Goal: Complete application form

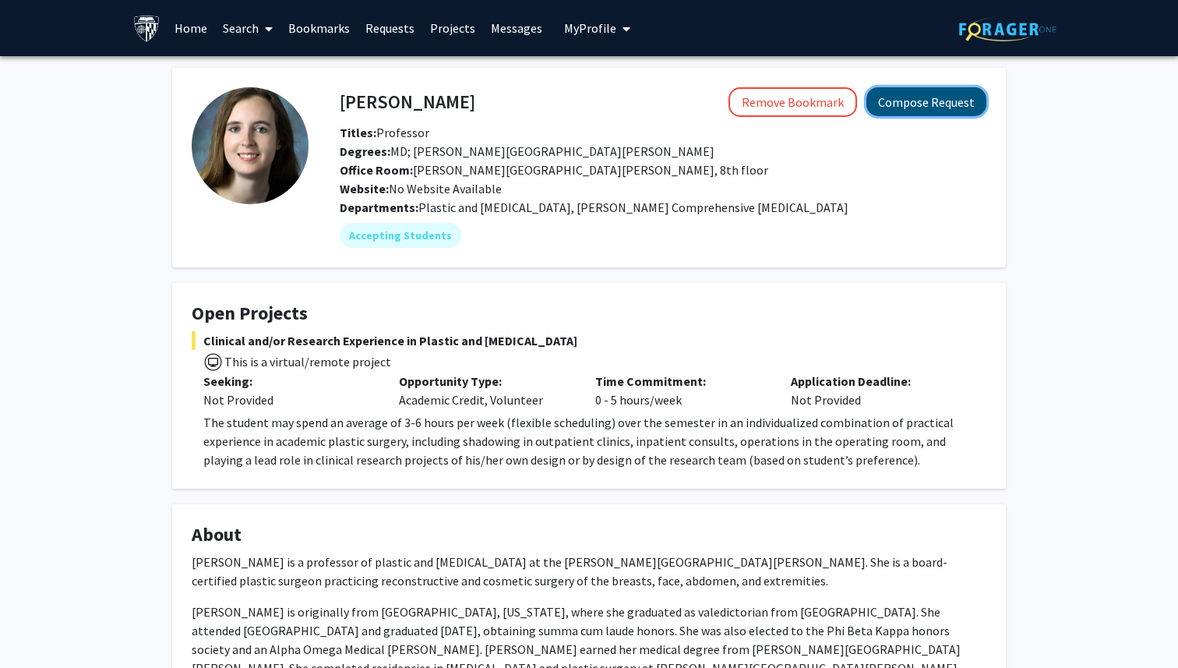
click at [916, 112] on button "Compose Request" at bounding box center [926, 101] width 120 height 29
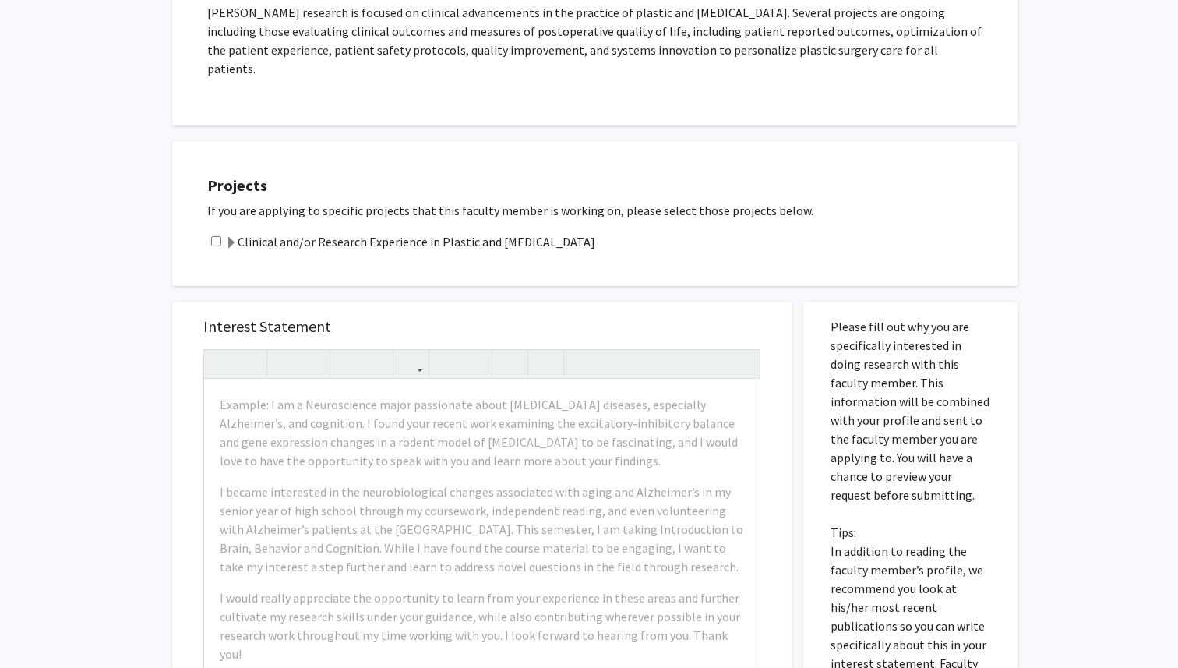
scroll to position [398, 0]
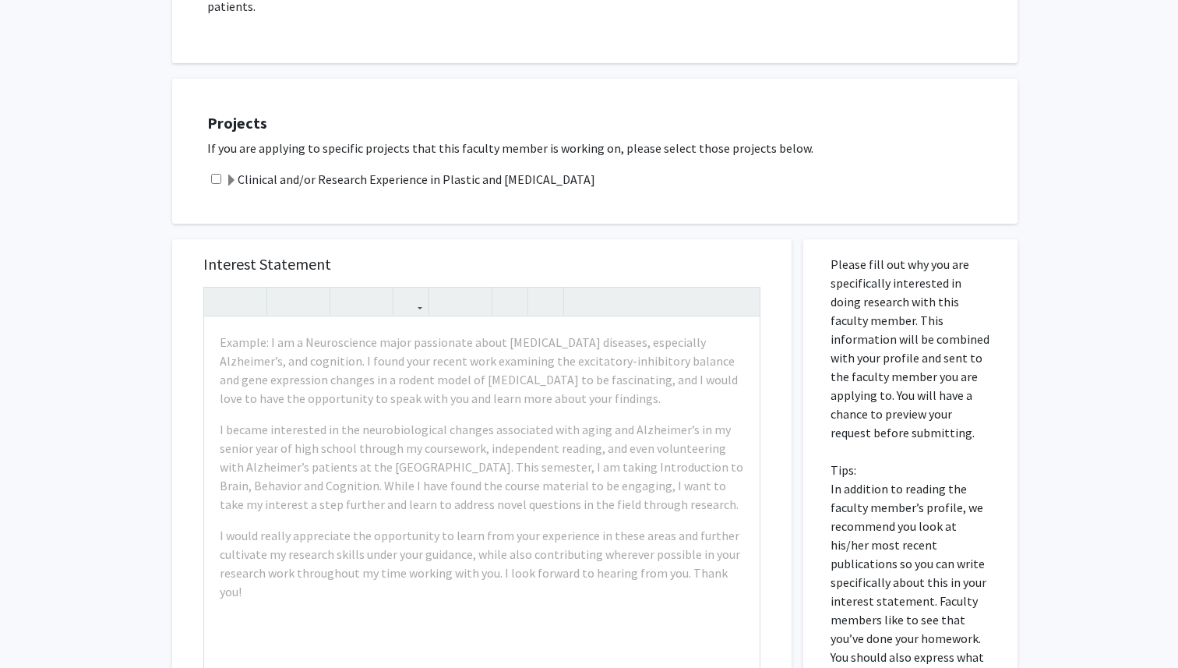
click at [529, 170] on label "Clinical and/or Research Experience in Plastic and [MEDICAL_DATA]" at bounding box center [410, 179] width 370 height 19
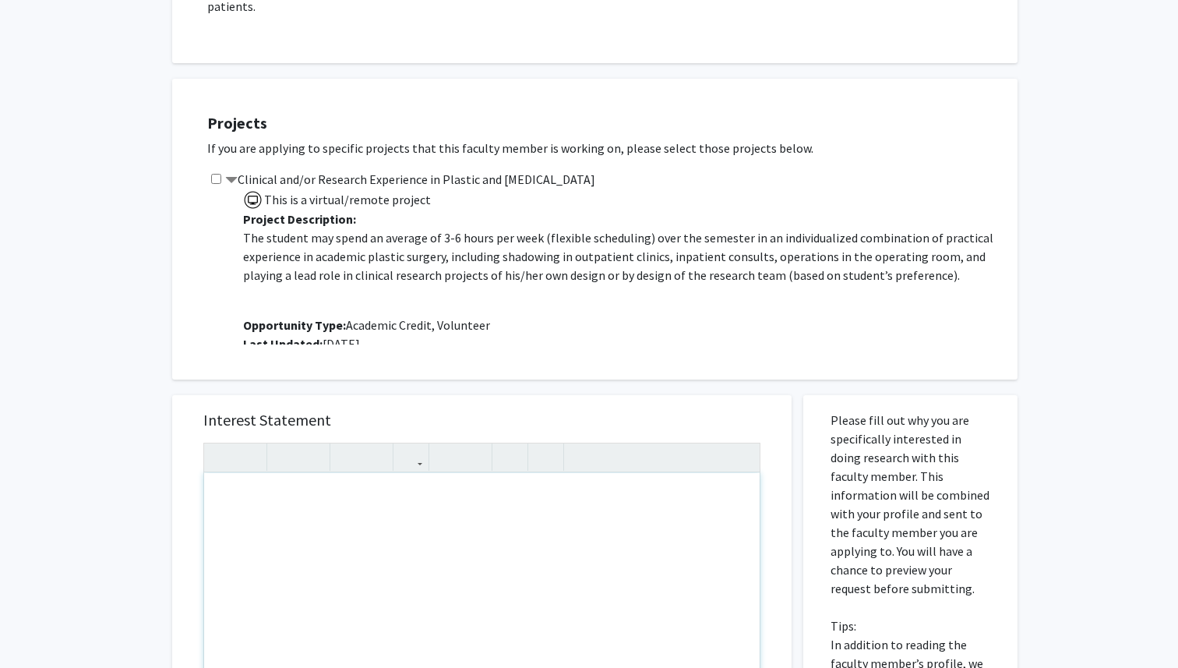
click at [466, 532] on div "Note to users with screen readers: Please press Alt+0 or Option+0 to deactivate…" at bounding box center [481, 651] width 555 height 357
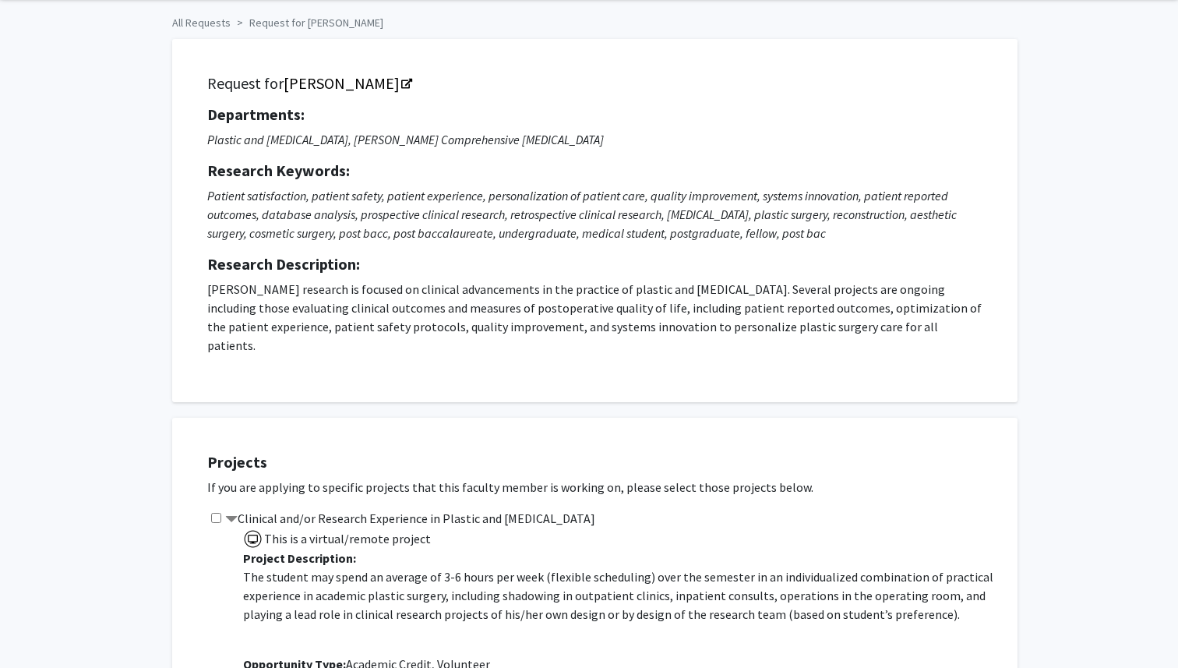
scroll to position [60, 0]
copy link "[PERSON_NAME]"
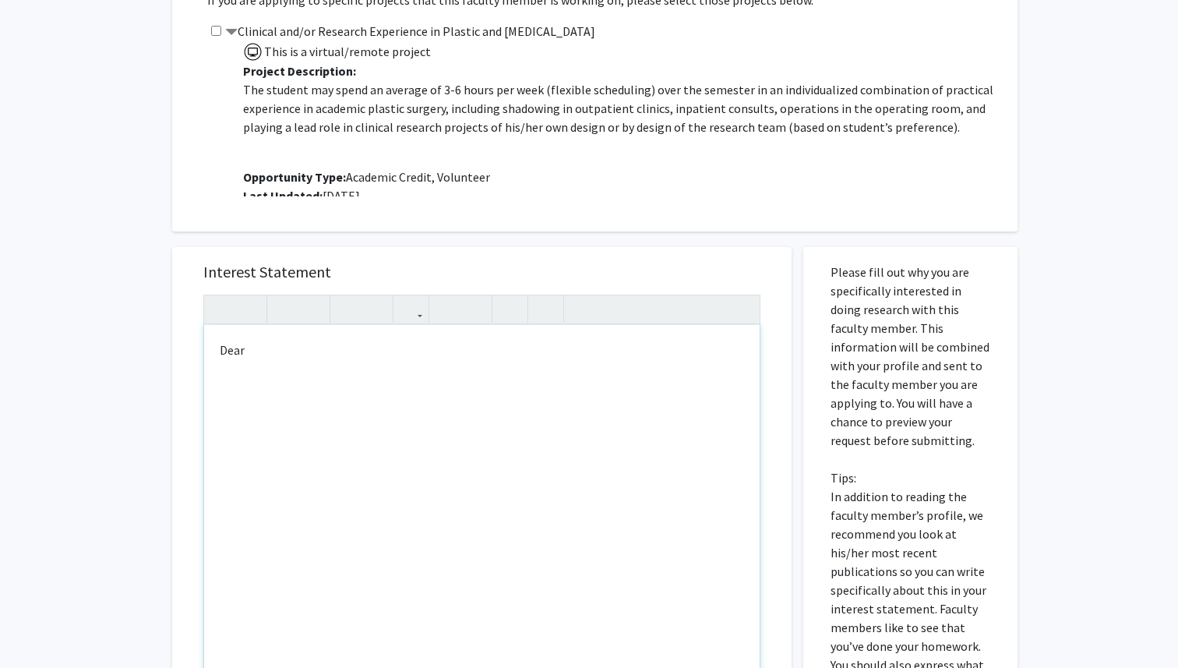
scroll to position [683, 0]
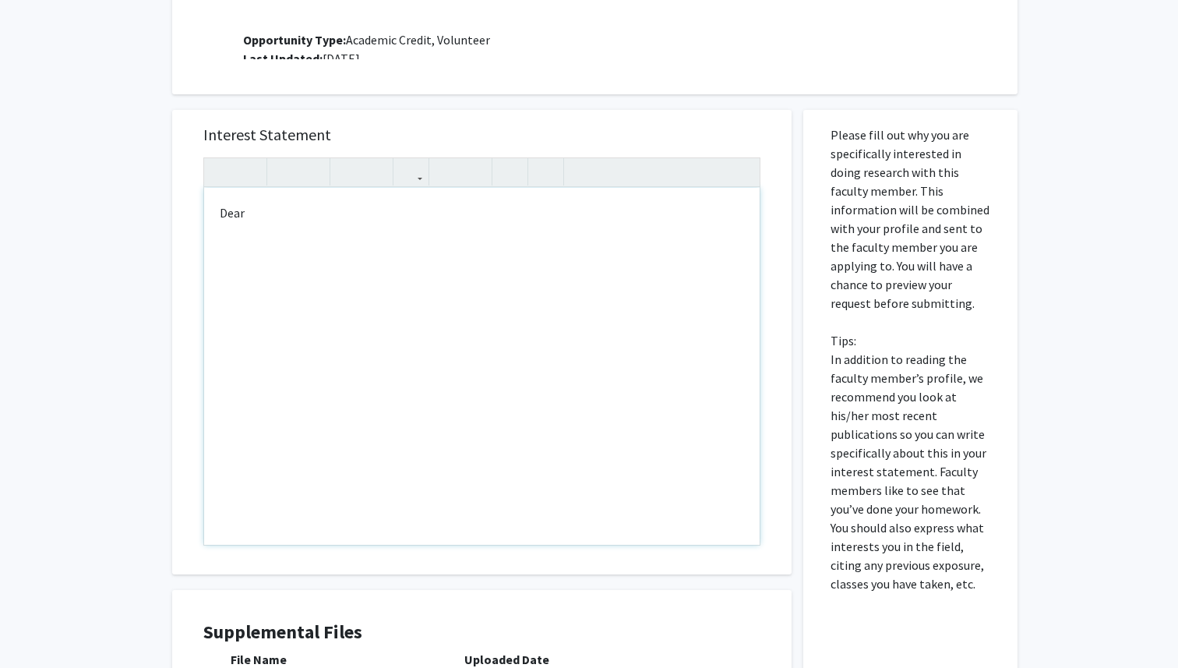
click at [305, 192] on div "Dear" at bounding box center [481, 366] width 555 height 357
click at [291, 224] on div "Dear [PERSON_NAME], My name is [PERSON_NAME] and I am a first-year student in C…" at bounding box center [481, 366] width 555 height 357
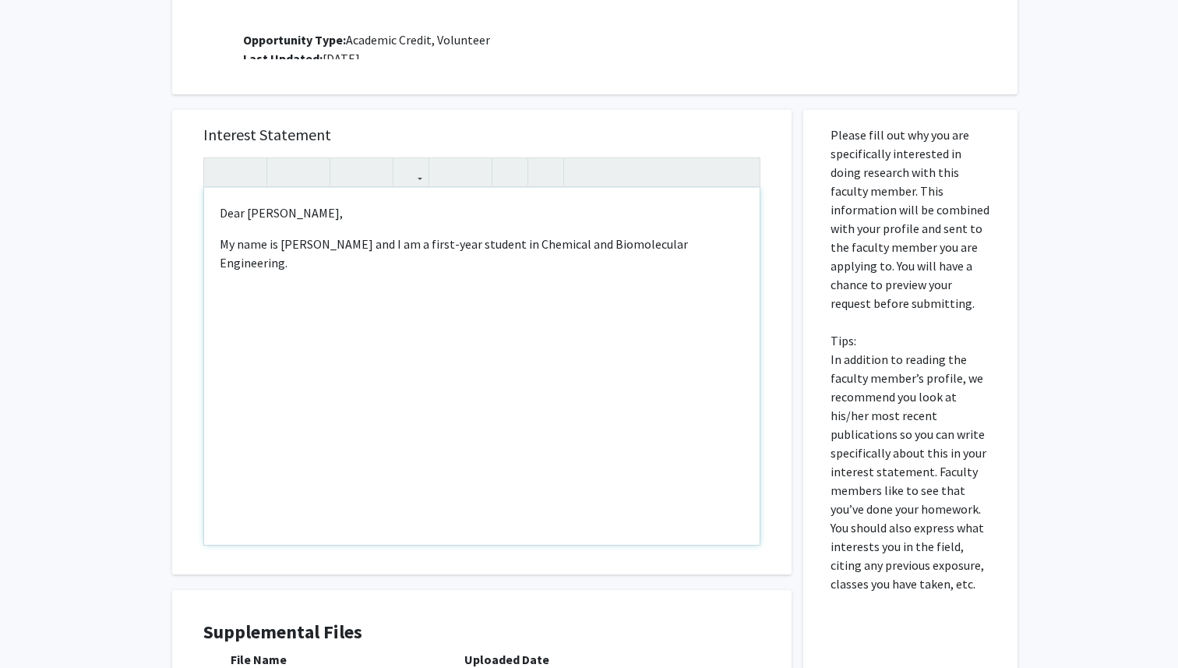
click at [739, 234] on p "My name is [PERSON_NAME] and I am a first-year student in Chemical and Biomolec…" at bounding box center [482, 252] width 524 height 37
click at [616, 234] on p "My name is [PERSON_NAME] and I am a first-year student in Chemical and Biomolec…" at bounding box center [482, 252] width 524 height 37
click at [739, 234] on p "My name is [PERSON_NAME] and I am a first-year student in Chemical and Biomolec…" at bounding box center [482, 252] width 524 height 37
click at [738, 234] on p "My name is [PERSON_NAME] and I am a first-year student in Chemical and Biomolec…" at bounding box center [482, 252] width 524 height 37
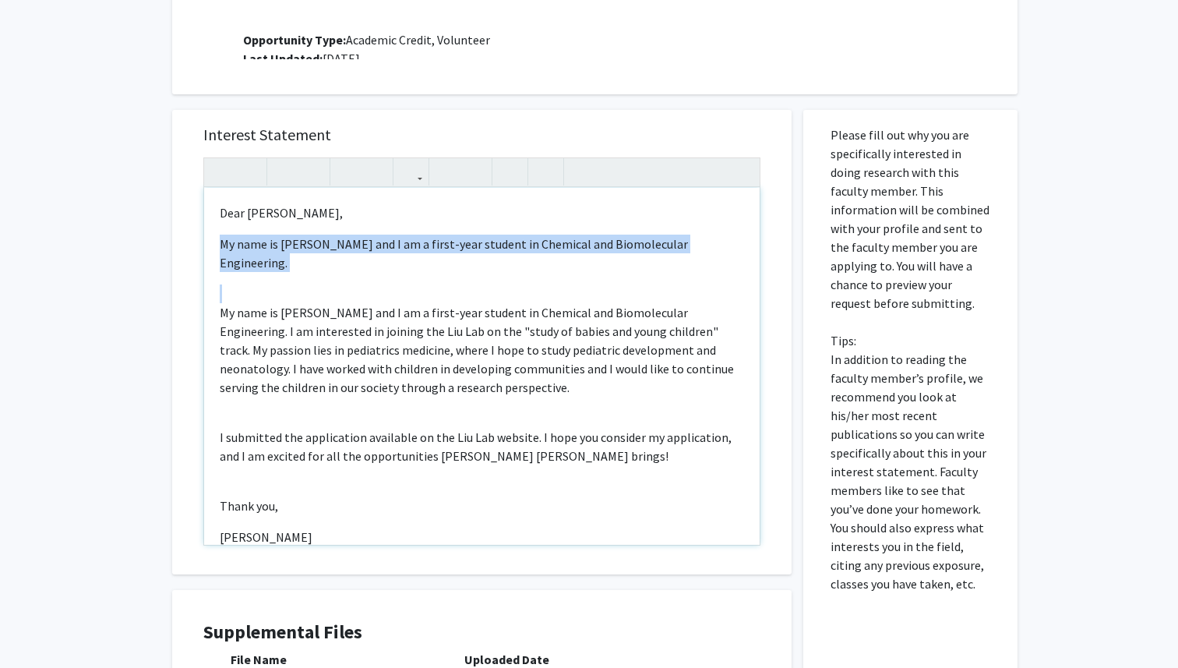
drag, startPoint x: 213, startPoint y: 280, endPoint x: 211, endPoint y: 231, distance: 48.4
click at [211, 231] on div "Dear [PERSON_NAME], My name is [PERSON_NAME] and I am a first-year student in C…" at bounding box center [481, 366] width 555 height 357
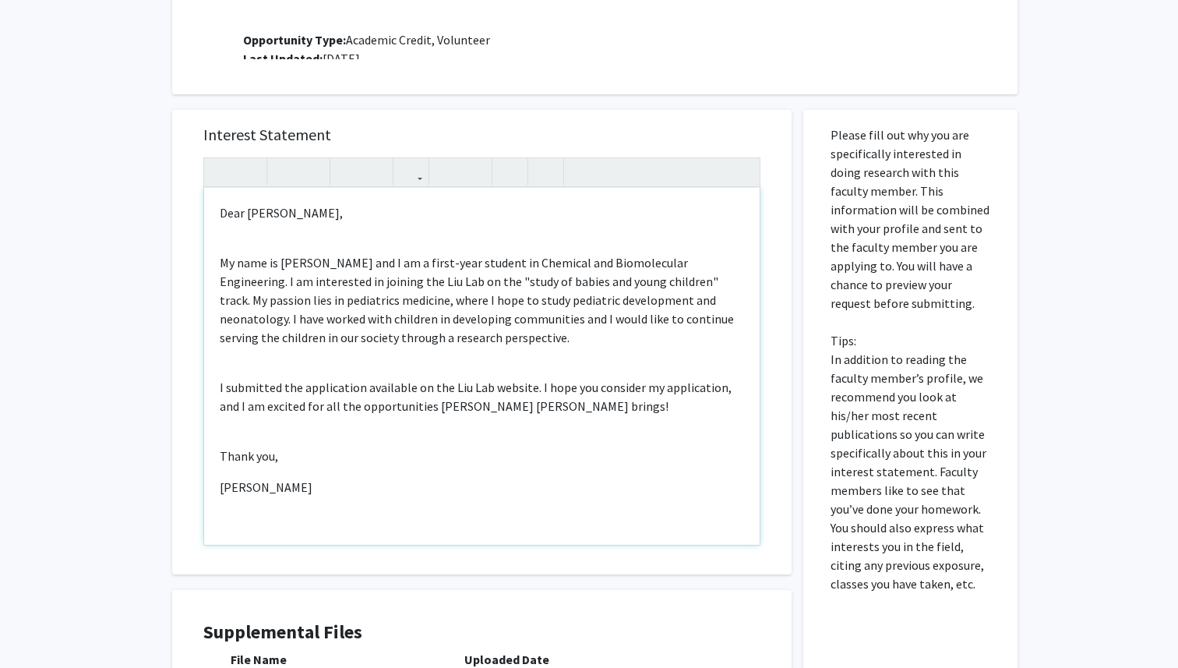
click at [321, 315] on span "My name is [PERSON_NAME] and I am a first-year student in Chemical and Biomolec…" at bounding box center [477, 300] width 514 height 90
click at [220, 255] on span "My name is [PERSON_NAME] and I am a first-year student in Chemical and Biomolec…" at bounding box center [477, 300] width 514 height 90
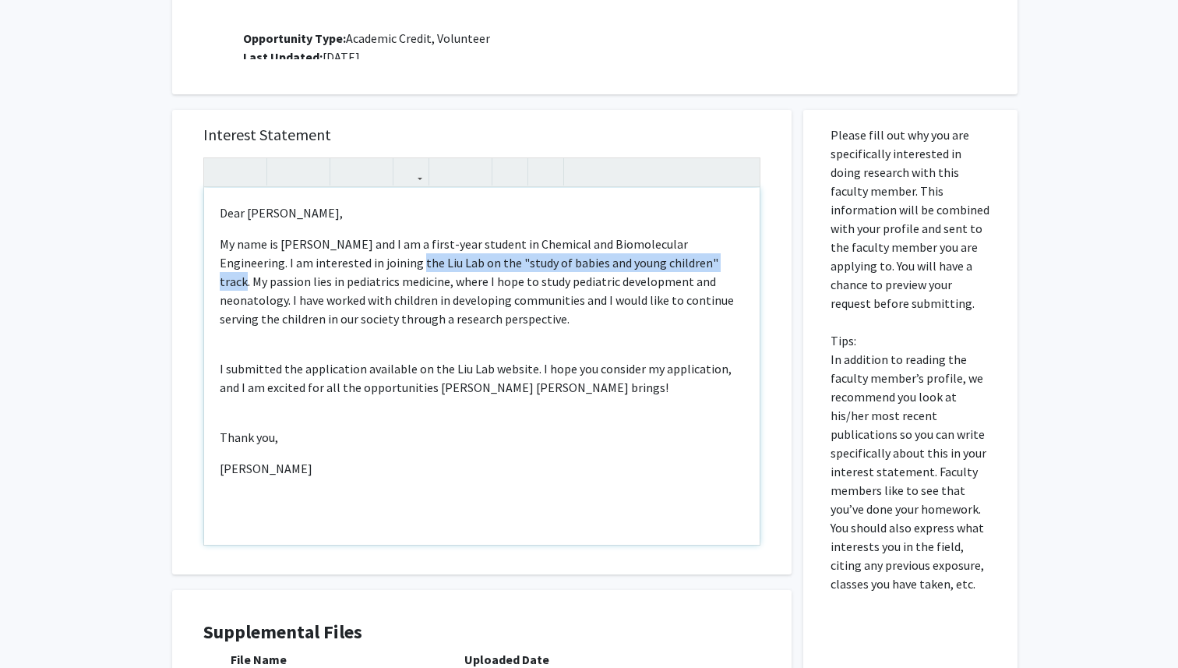
drag, startPoint x: 344, startPoint y: 244, endPoint x: 661, endPoint y: 248, distance: 316.3
click at [661, 248] on span "My name is [PERSON_NAME] and I am a first-year student in Chemical and Biomolec…" at bounding box center [477, 281] width 514 height 90
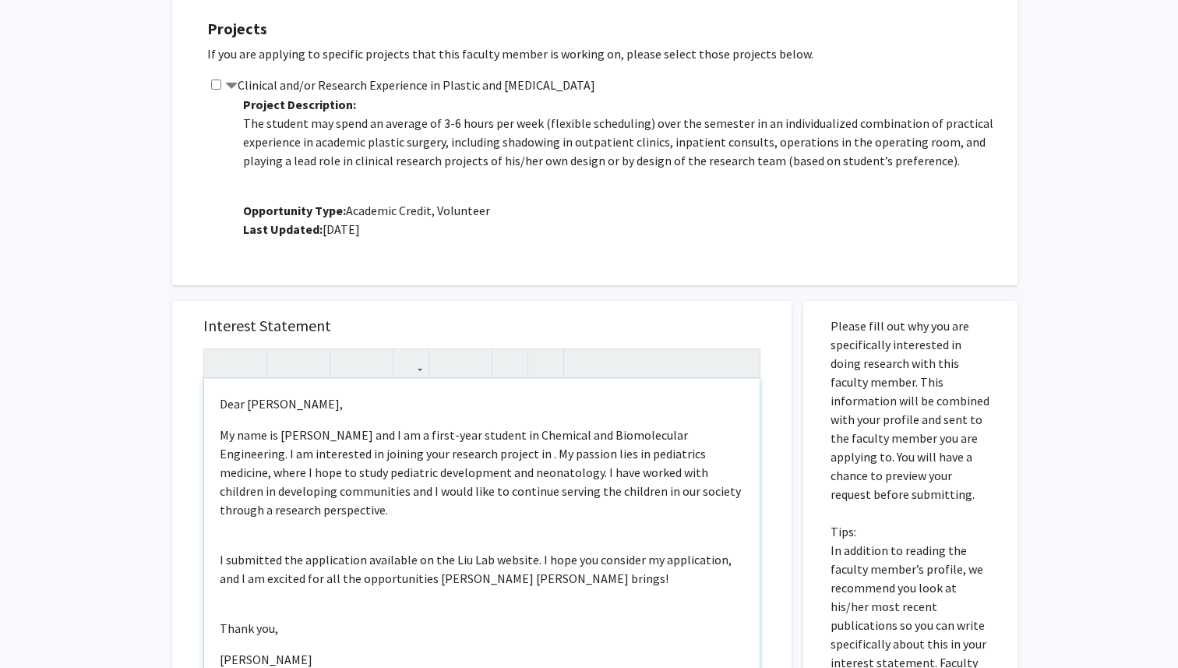
scroll to position [513, 0]
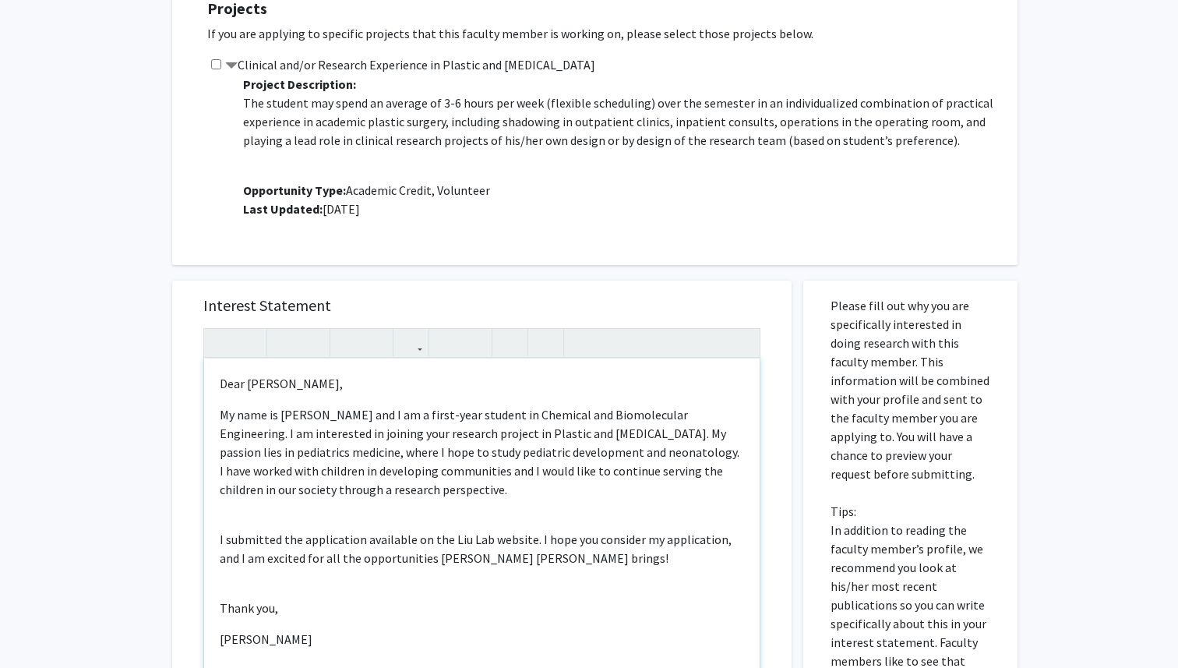
click at [489, 440] on span "My name is [PERSON_NAME] and I am a first-year student in Chemical and Biomolec…" at bounding box center [480, 452] width 520 height 90
click at [248, 437] on span "My name is [PERSON_NAME] and I am a first-year student in Chemical and Biomolec…" at bounding box center [480, 452] width 520 height 90
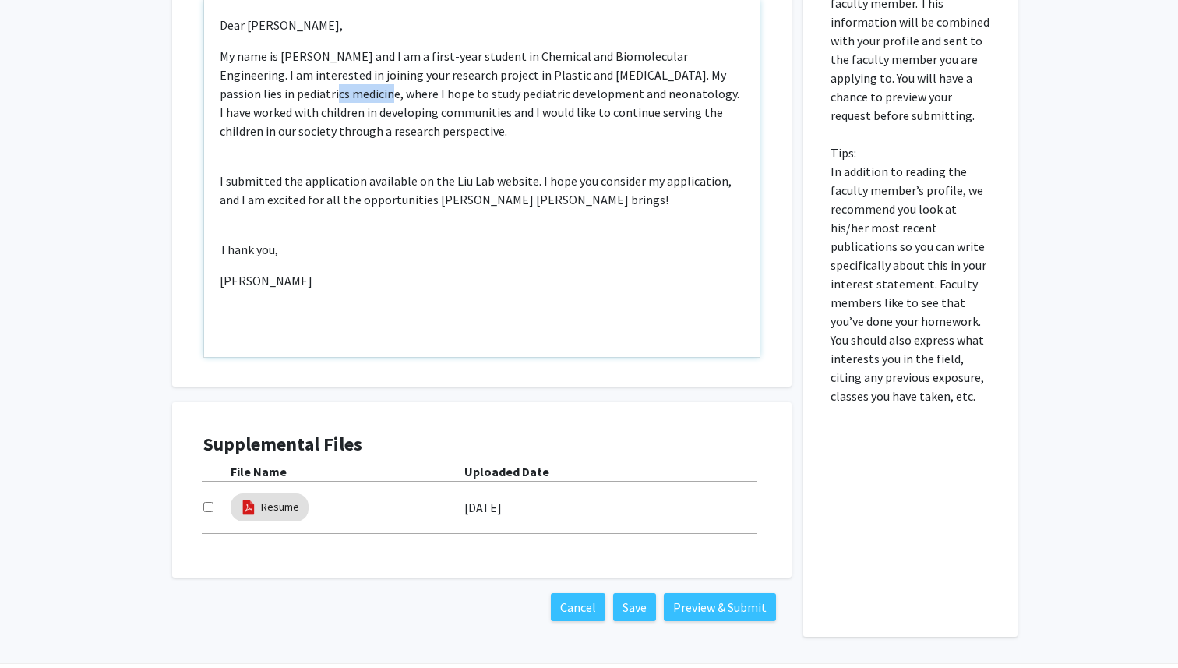
scroll to position [859, 0]
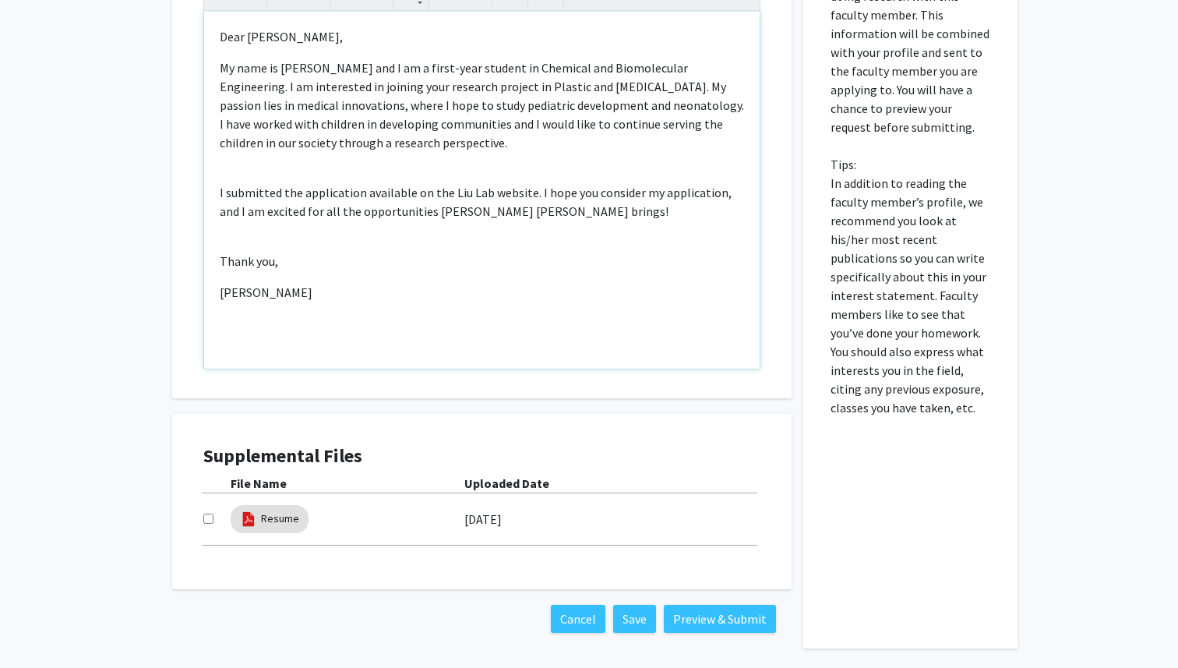
click at [421, 86] on span "My name is [PERSON_NAME] and I am a first-year student in Chemical and Biomolec…" at bounding box center [482, 105] width 524 height 90
drag, startPoint x: 458, startPoint y: 90, endPoint x: 664, endPoint y: 92, distance: 205.6
click at [664, 92] on span "My name is [PERSON_NAME] and I am a first-year student in Chemical and Biomolec…" at bounding box center [482, 105] width 524 height 90
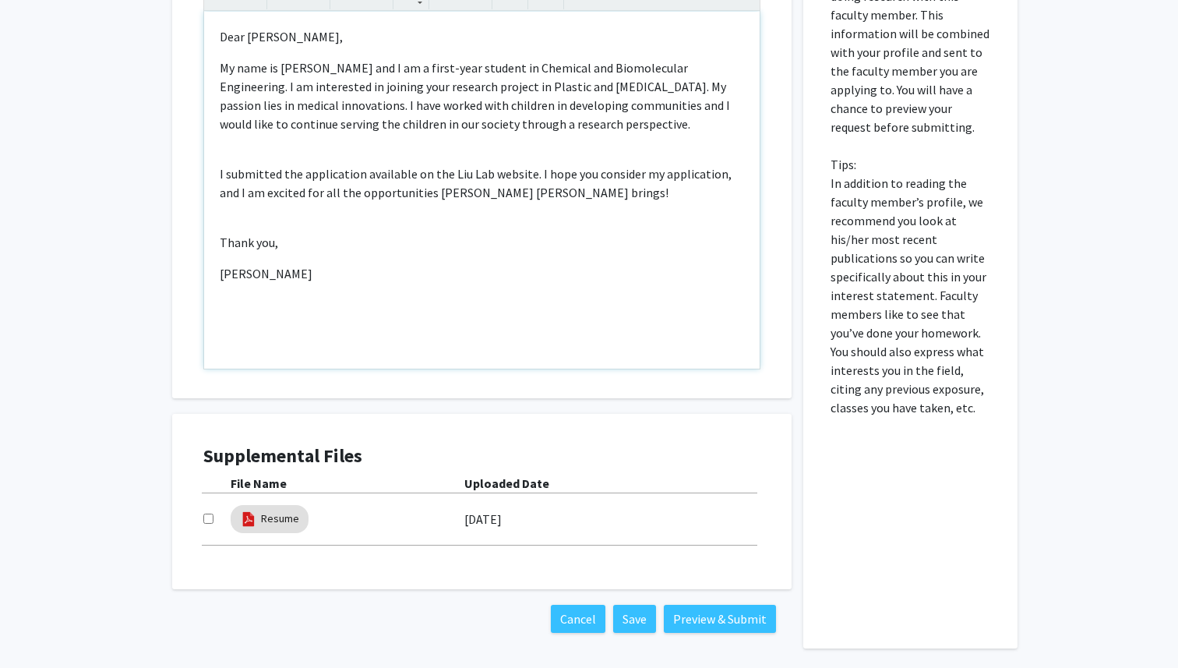
click at [432, 88] on span "My name is [PERSON_NAME] and I am a first-year student in Chemical and Biomolec…" at bounding box center [475, 96] width 510 height 72
click at [468, 86] on span "My name is [PERSON_NAME] and I am a first-year student in Chemical and Biomolec…" at bounding box center [473, 96] width 506 height 72
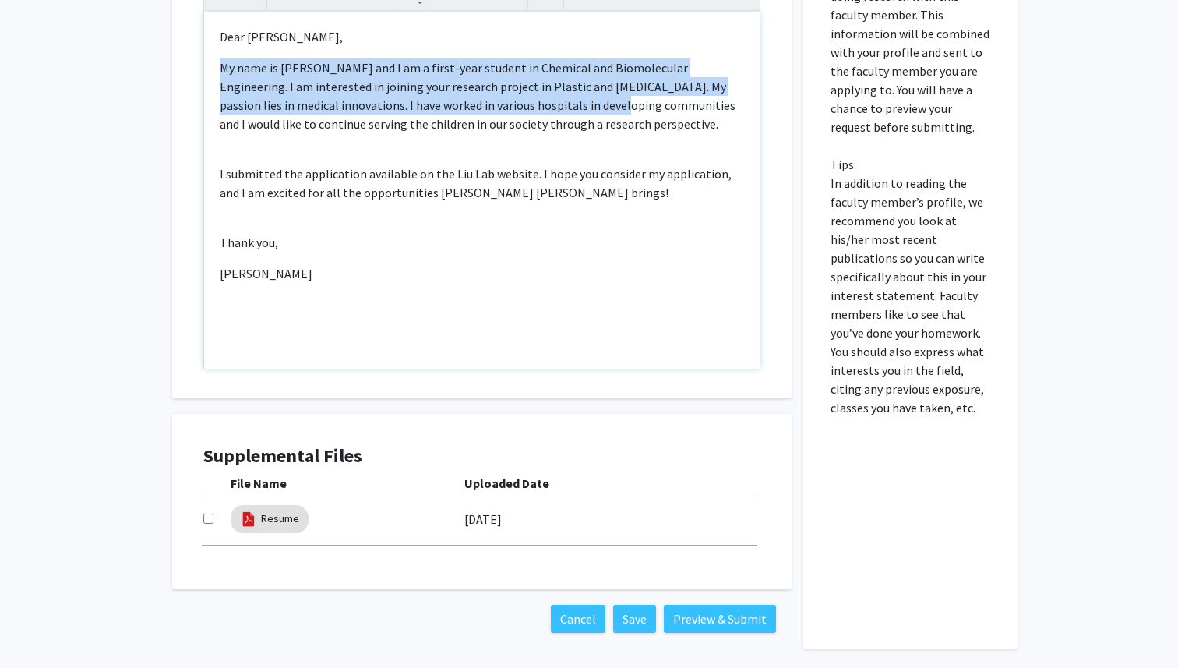
drag, startPoint x: 521, startPoint y: 90, endPoint x: 669, endPoint y: 125, distance: 152.1
click at [669, 125] on div "Dear [PERSON_NAME], My name is [PERSON_NAME] and I am a first-year student in C…" at bounding box center [481, 190] width 555 height 357
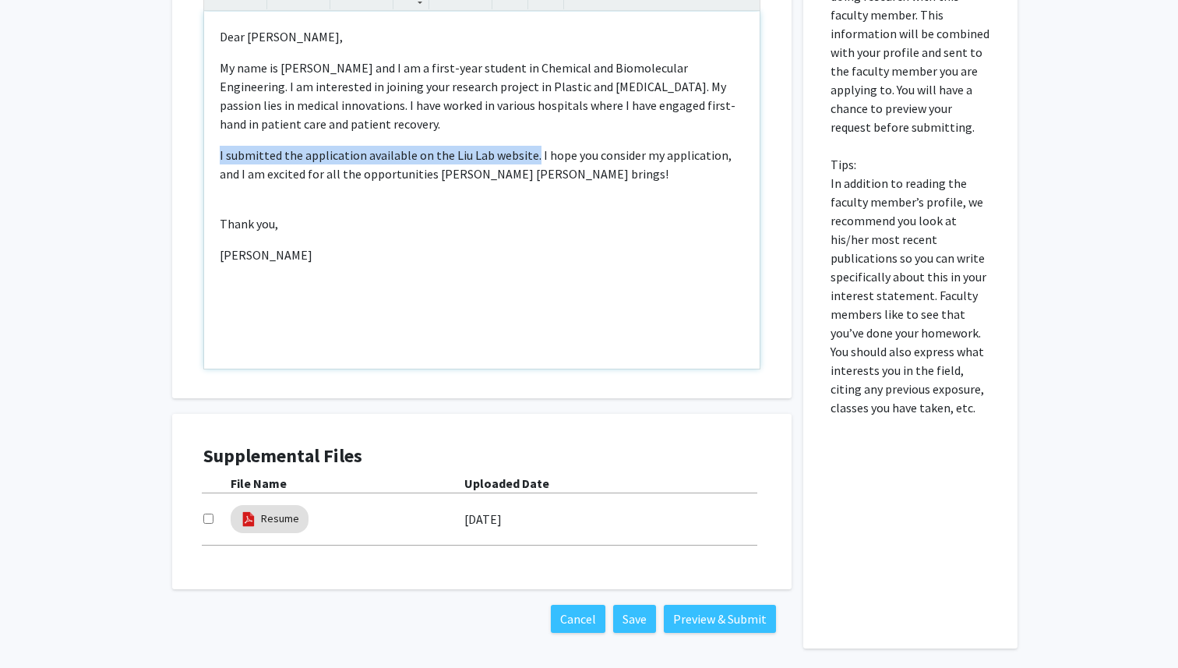
drag, startPoint x: 532, startPoint y: 139, endPoint x: 220, endPoint y: 134, distance: 311.6
click at [220, 146] on p "I submitted the application available on the Liu Lab website. I hope you consid…" at bounding box center [482, 164] width 524 height 37
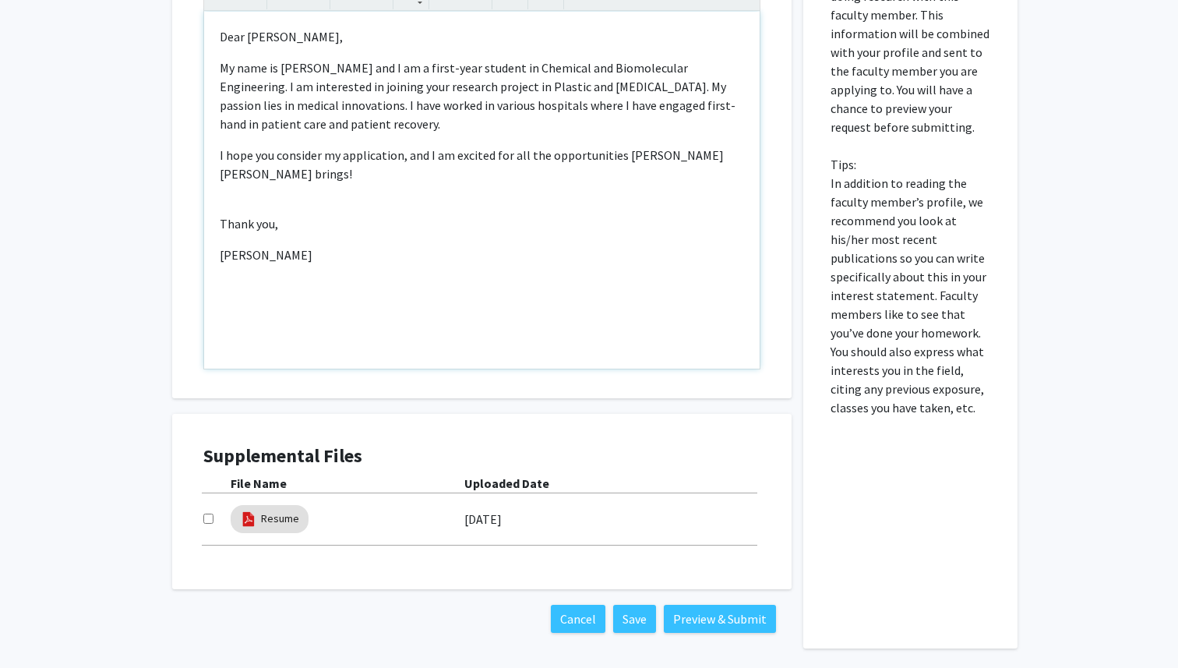
click at [233, 166] on div "Dear [PERSON_NAME], My name is [PERSON_NAME] and I am a first-year student in C…" at bounding box center [481, 190] width 555 height 357
click at [231, 187] on div "Dear [PERSON_NAME], My name is [PERSON_NAME] and I am a first-year student in C…" at bounding box center [481, 190] width 555 height 357
type textarea "<p>Dear [PERSON_NAME],&nbsp;</p><p><span style="font-size: 1rem;">My name is [P…"
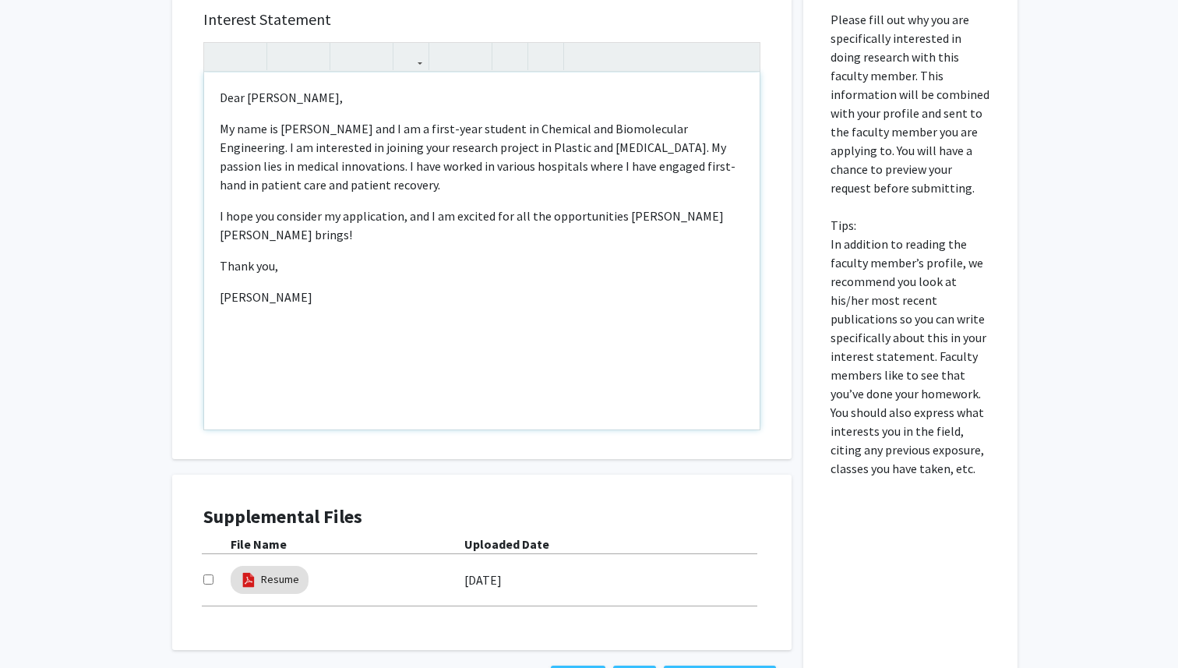
scroll to position [774, 0]
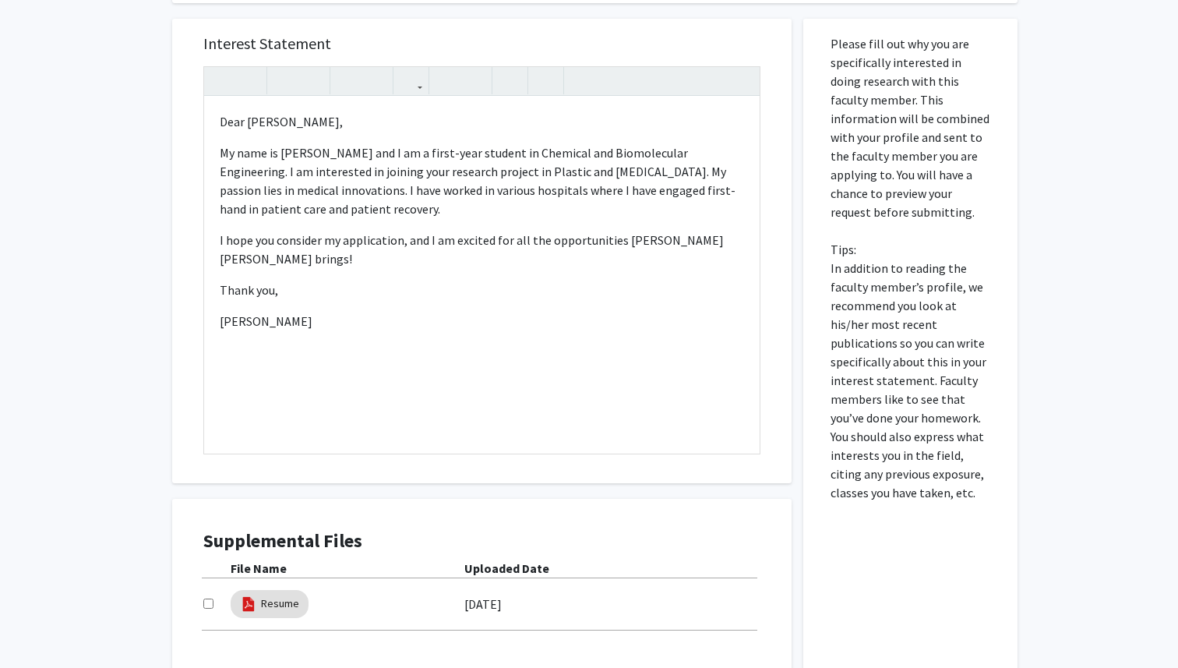
click at [212, 598] on input "checkbox" at bounding box center [208, 603] width 10 height 10
checkbox input "true"
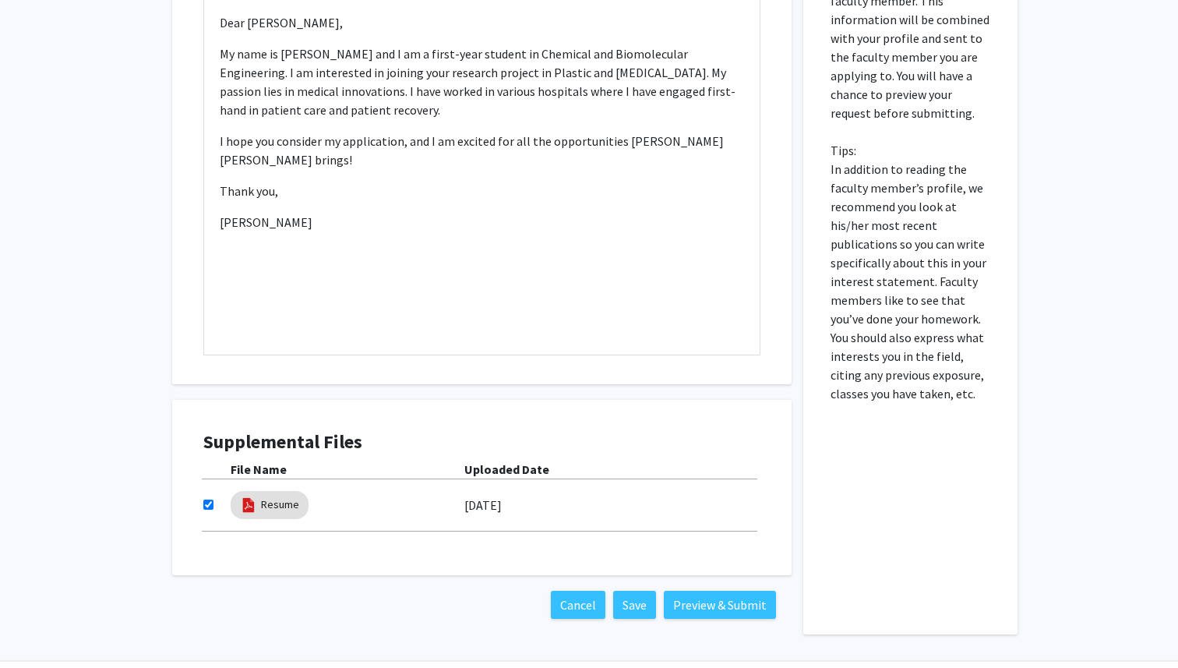
scroll to position [903, 0]
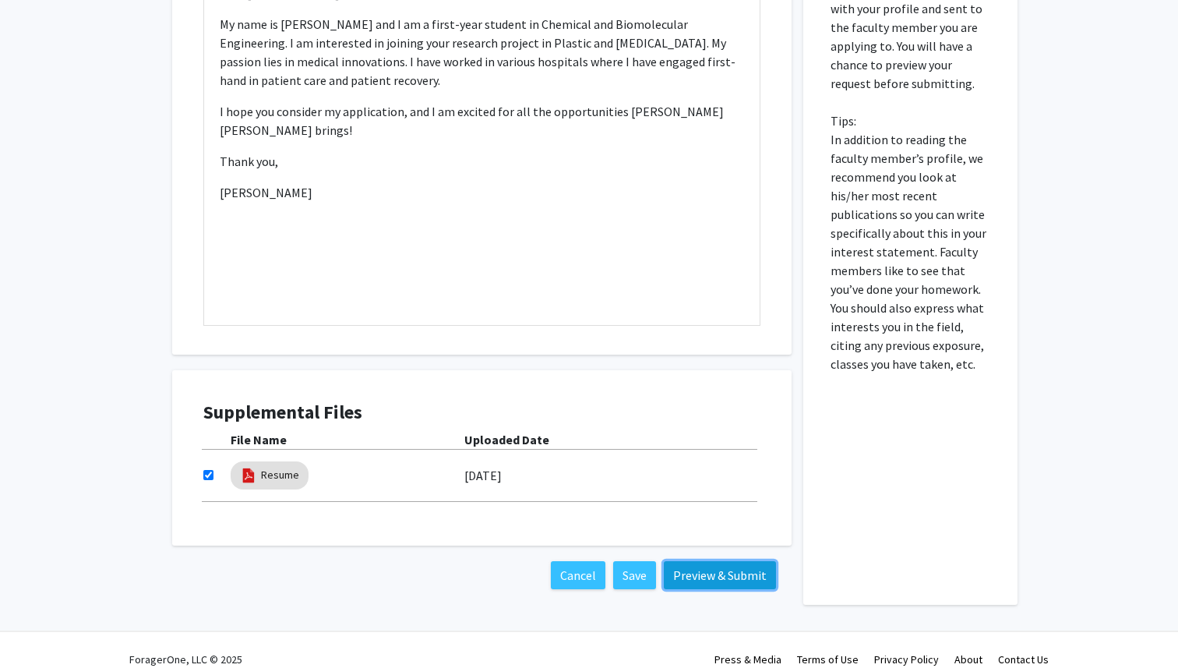
click at [697, 561] on button "Preview & Submit" at bounding box center [720, 575] width 112 height 28
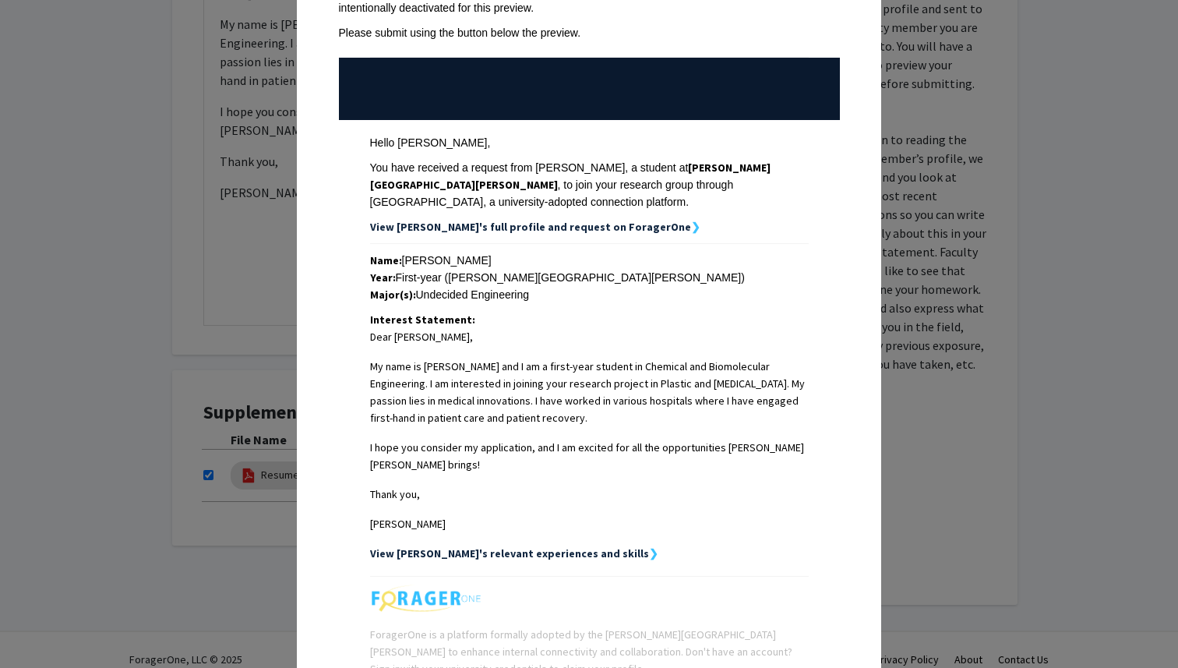
scroll to position [247, 0]
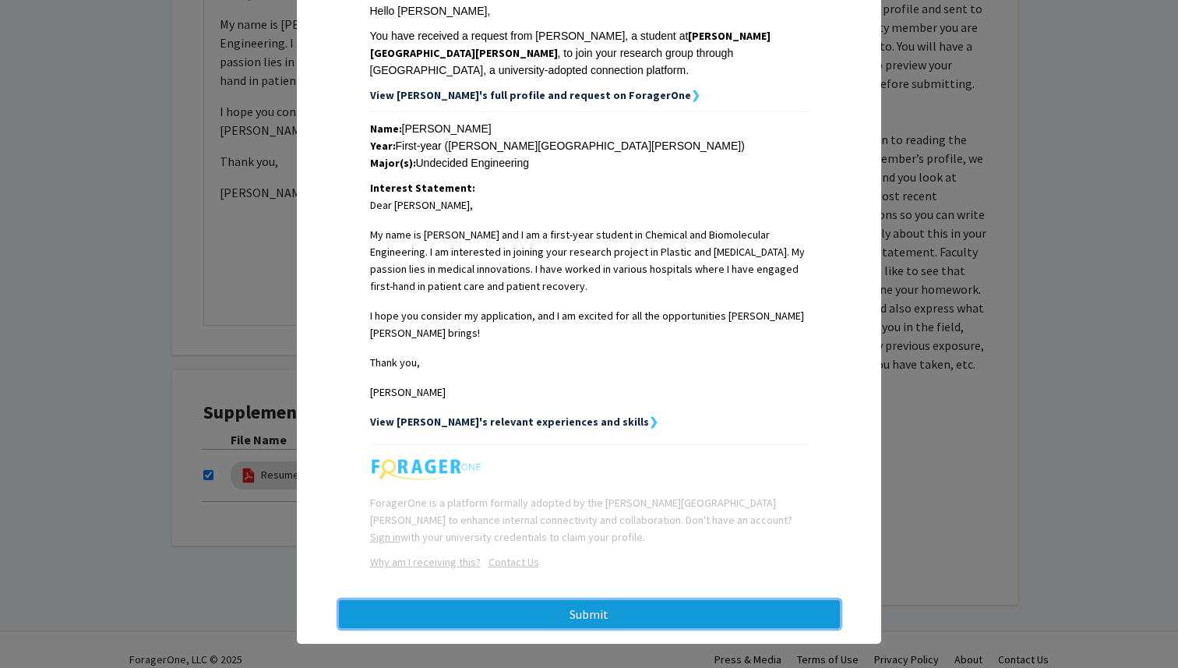
click at [654, 611] on button "Submit" at bounding box center [589, 614] width 501 height 28
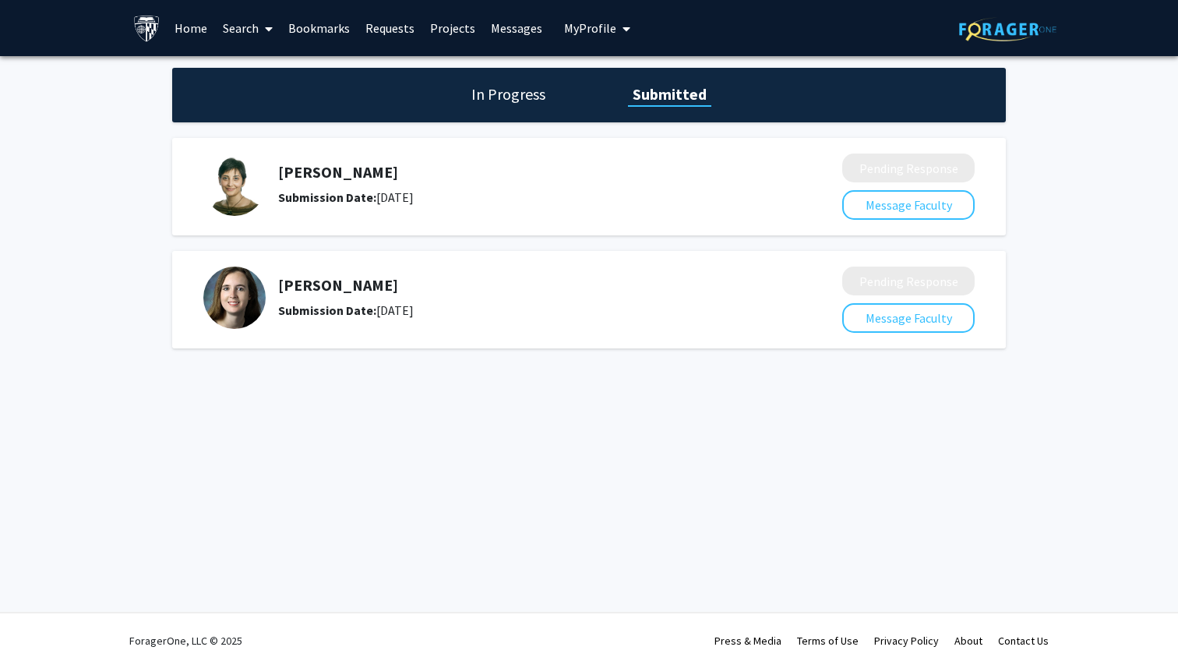
click at [531, 93] on h1 "In Progress" at bounding box center [508, 94] width 83 height 22
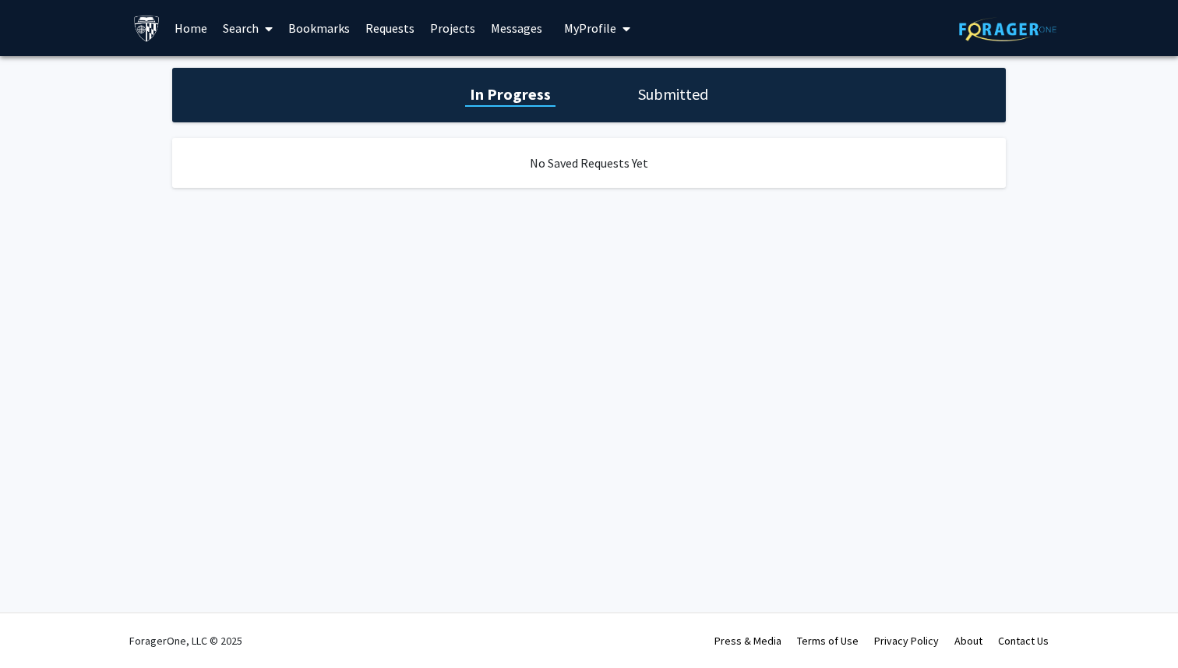
click at [186, 26] on link "Home" at bounding box center [191, 28] width 48 height 55
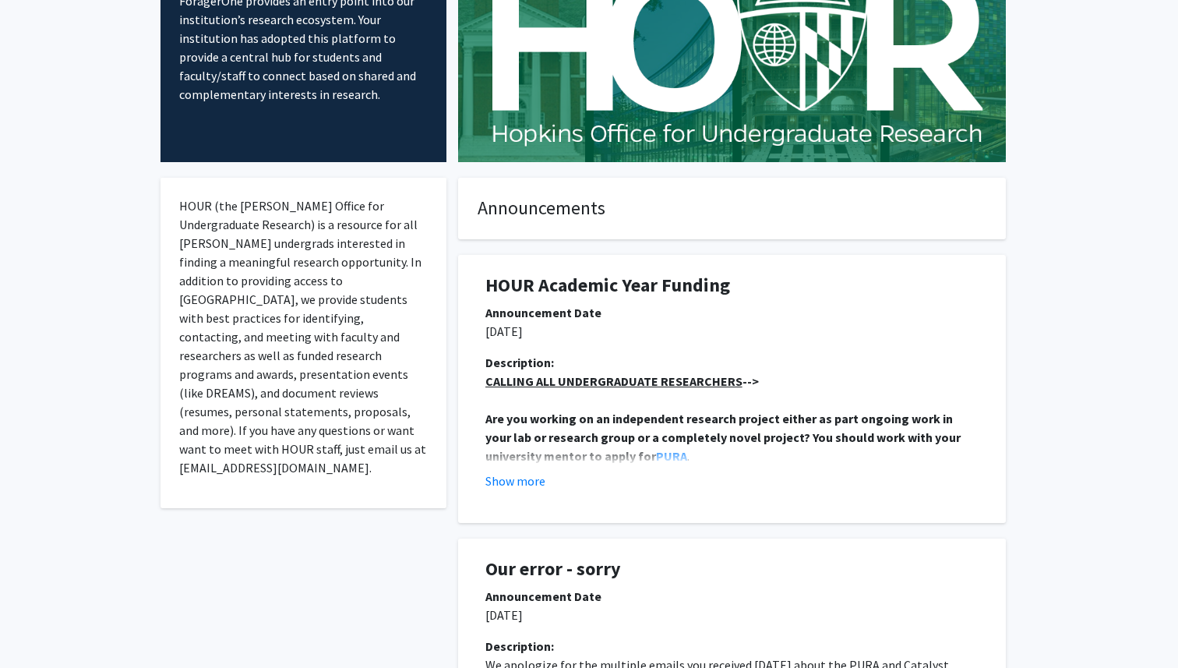
scroll to position [170, 0]
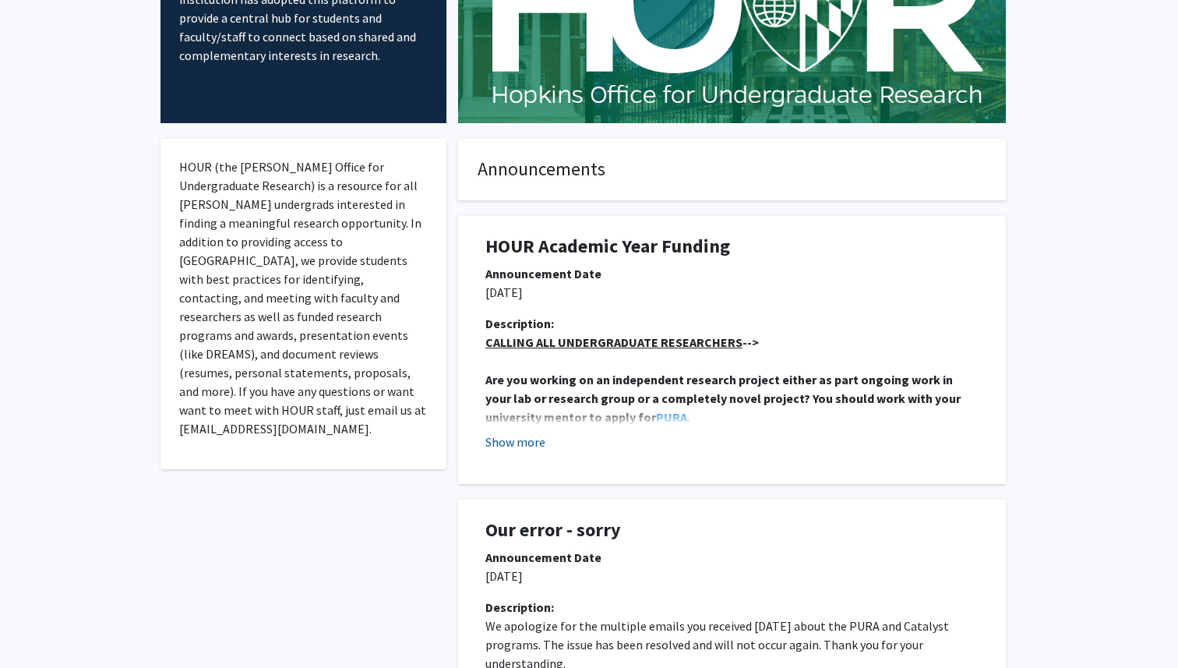
click at [530, 443] on button "Show more" at bounding box center [515, 441] width 60 height 19
